Goal: Communication & Community: Answer question/provide support

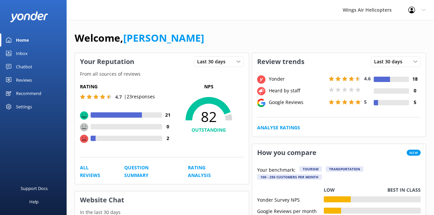
click at [37, 80] on link "Reviews" at bounding box center [33, 79] width 67 height 13
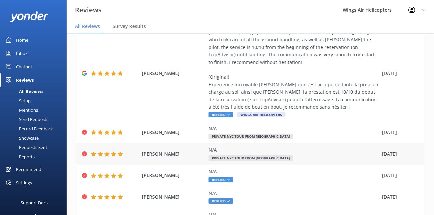
scroll to position [63, 0]
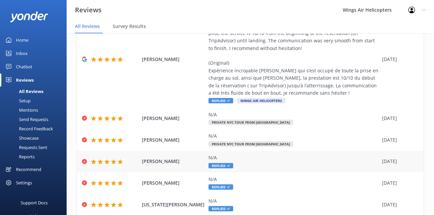
click at [252, 166] on div "N/A Replied" at bounding box center [293, 161] width 170 height 15
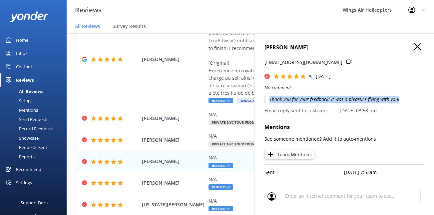
drag, startPoint x: 270, startPoint y: 98, endPoint x: 405, endPoint y: 102, distance: 135.1
click at [405, 102] on p "Thank you for your feedback! It was a pleasure flying with you!" at bounding box center [343, 98] width 159 height 7
copy p "Thank you for your feedback! It was a pleasure flying with you!"
click at [418, 44] on icon "button" at bounding box center [417, 46] width 7 height 7
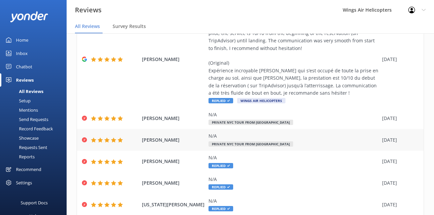
click at [252, 136] on div "N/A" at bounding box center [293, 135] width 170 height 7
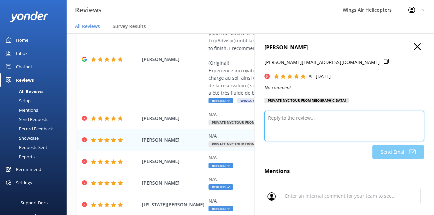
click at [307, 119] on textarea at bounding box center [343, 126] width 159 height 30
paste textarea "Thank you for your feedback! It was a pleasure flying with you!"
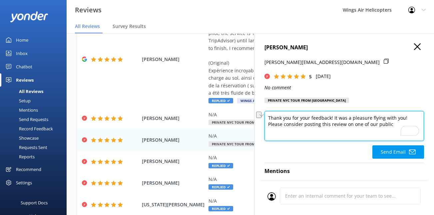
drag, startPoint x: 305, startPoint y: 124, endPoint x: 329, endPoint y: 125, distance: 24.0
click at [329, 125] on textarea "Thank you for your feedback! It was a pleasure flying with you! Please consider…" at bounding box center [343, 126] width 159 height 30
click at [354, 128] on textarea "Thank you for your feedback! It was a pleasure flying with you! Please consider…" at bounding box center [343, 126] width 159 height 30
paste textarea "—it was a pleasure flying with you! If you have a moment, we’d greatly apprecia…"
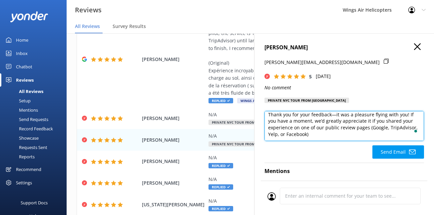
scroll to position [3, 0]
drag, startPoint x: 305, startPoint y: 121, endPoint x: 372, endPoint y: 122, distance: 67.5
click at [372, 122] on textarea "Thank you for your feedback—it was a pleasure flying with you! If you have a mo…" at bounding box center [343, 126] width 159 height 30
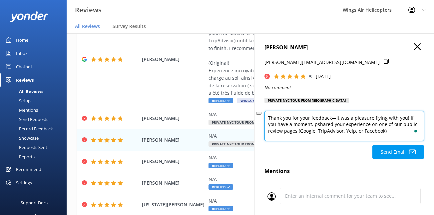
scroll to position [0, 0]
click at [333, 125] on textarea "Thank you for your feedback—it was a pleasure flying with you! If you have a mo…" at bounding box center [343, 126] width 159 height 30
click at [334, 120] on textarea "Thank you for your feedback—it was a pleasure flying with you! If you have a mo…" at bounding box center [343, 126] width 159 height 30
click at [389, 133] on textarea "Thank you for your feedback—it was a pleasure flying with you! If you have a mo…" at bounding box center [343, 126] width 159 height 30
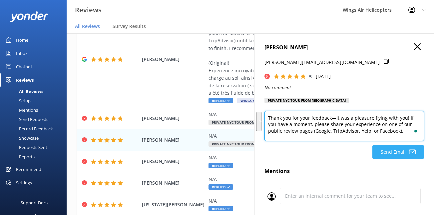
type textarea "Thank you for your feedback—it was a pleasure flying with you! If you have a mo…"
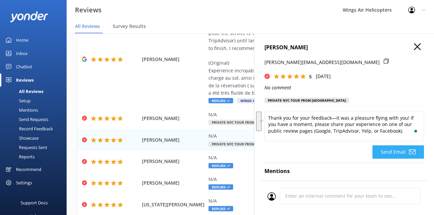
click at [382, 153] on button "Send Email" at bounding box center [398, 151] width 52 height 13
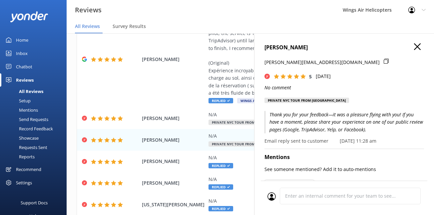
click at [417, 46] on use "button" at bounding box center [417, 46] width 7 height 7
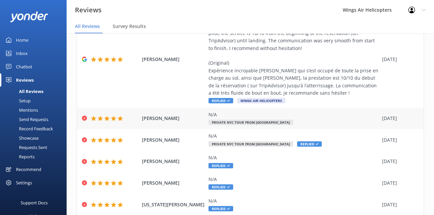
click at [289, 119] on div "N/A Private NYC Tour from [GEOGRAPHIC_DATA]" at bounding box center [293, 118] width 170 height 15
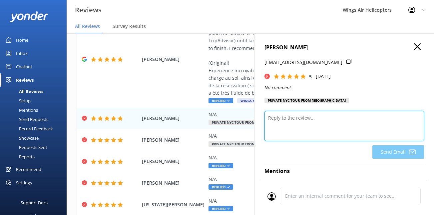
click at [300, 120] on textarea at bounding box center [343, 126] width 159 height 30
paste textarea "Thank you for your feedback—it was a pleasure flying with you! If you have a mo…"
type textarea "Thank you for your feedback—it was a pleasure flying with you! If you have a mo…"
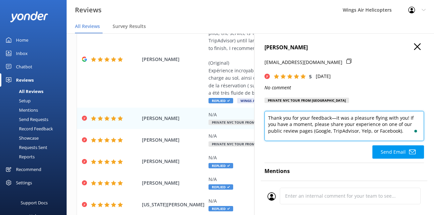
click at [333, 126] on textarea "Thank you for your feedback—it was a pleasure flying with you! If you have a mo…" at bounding box center [343, 126] width 159 height 30
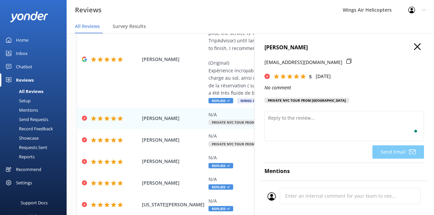
click at [414, 48] on icon "button" at bounding box center [417, 46] width 7 height 7
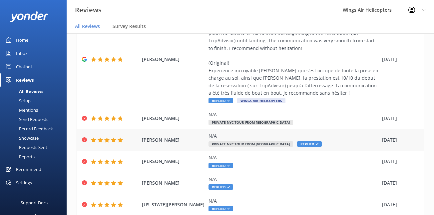
click at [260, 135] on div "N/A" at bounding box center [293, 135] width 170 height 7
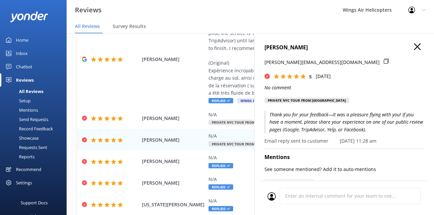
click at [416, 47] on icon "button" at bounding box center [417, 46] width 7 height 7
